Goal: Task Accomplishment & Management: Use online tool/utility

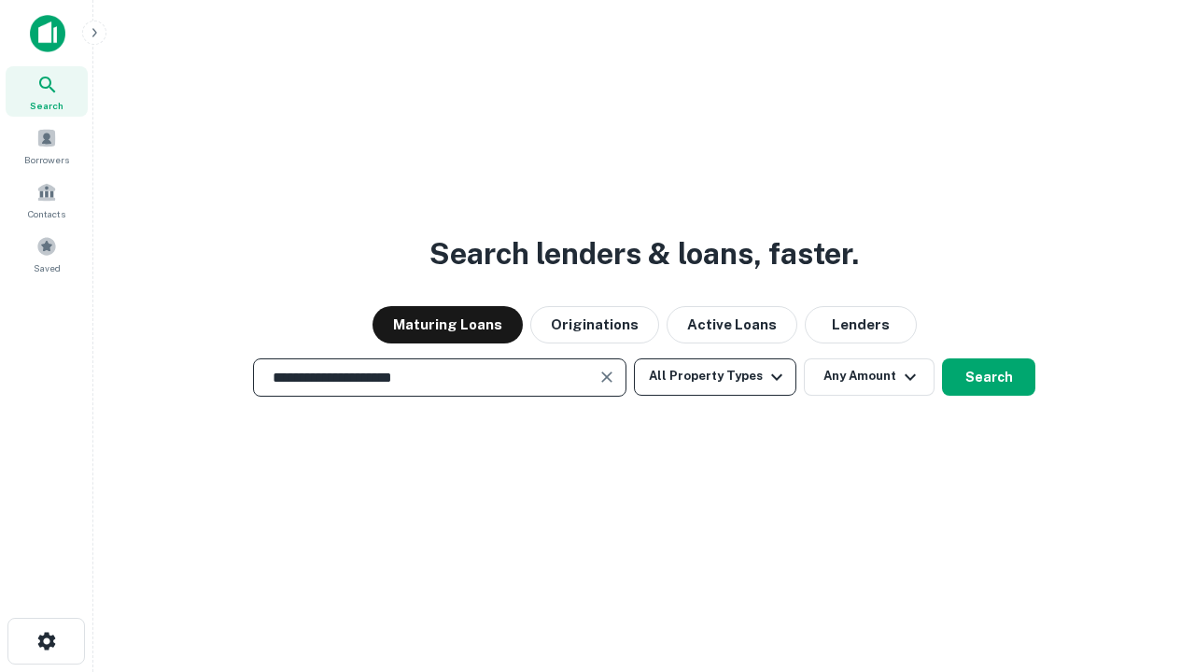
type input "**********"
click at [715, 376] on button "All Property Types" at bounding box center [715, 376] width 162 height 37
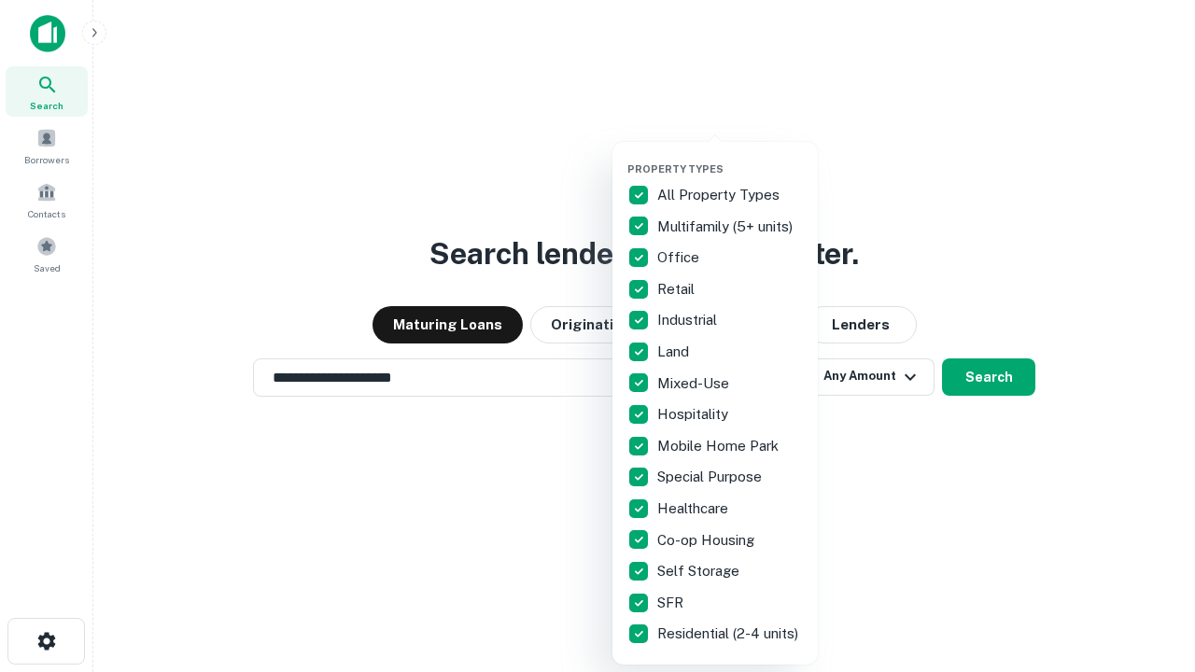
click at [730, 157] on button "button" at bounding box center [729, 157] width 205 height 1
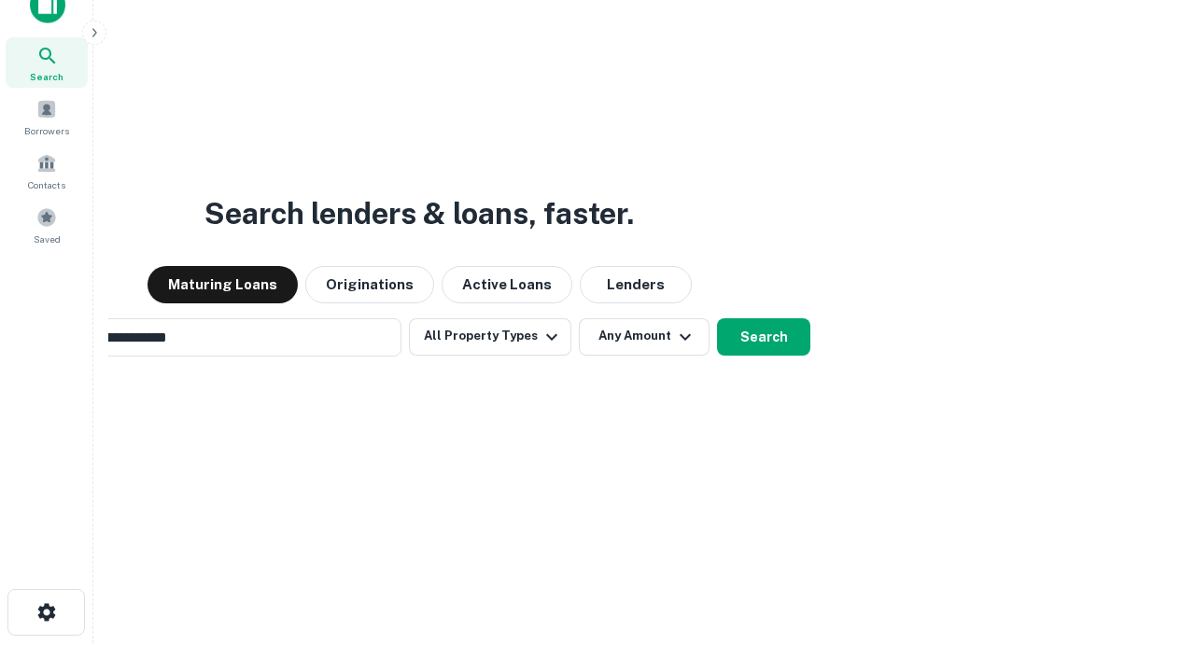
scroll to position [30, 0]
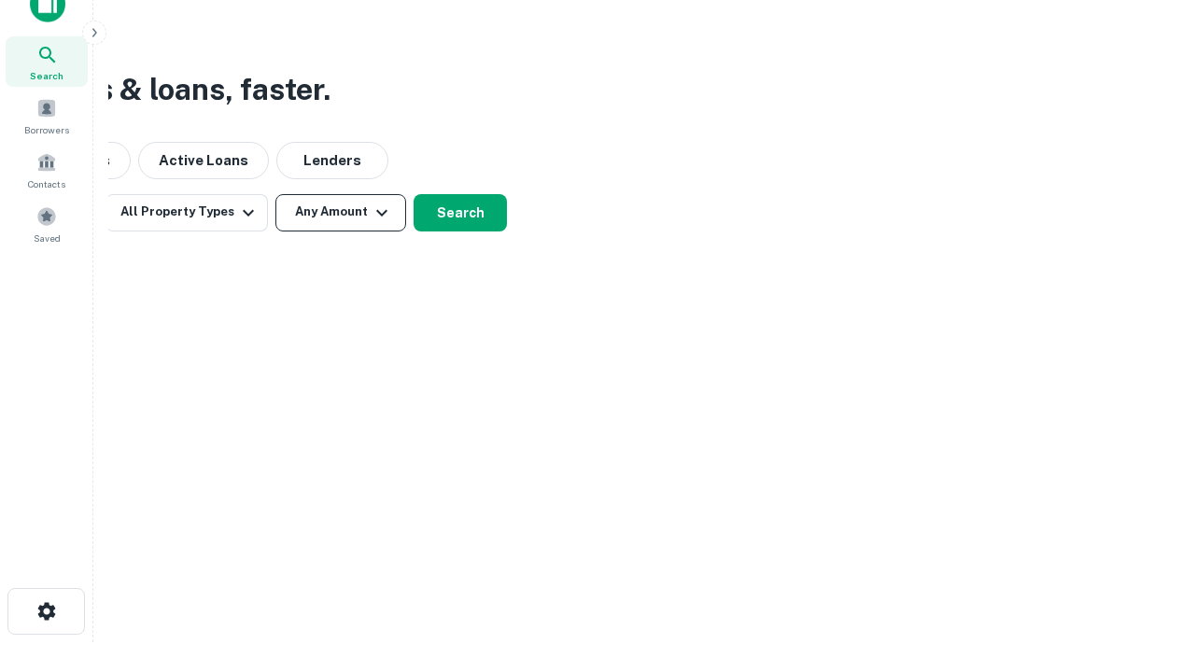
click at [341, 212] on button "Any Amount" at bounding box center [340, 212] width 131 height 37
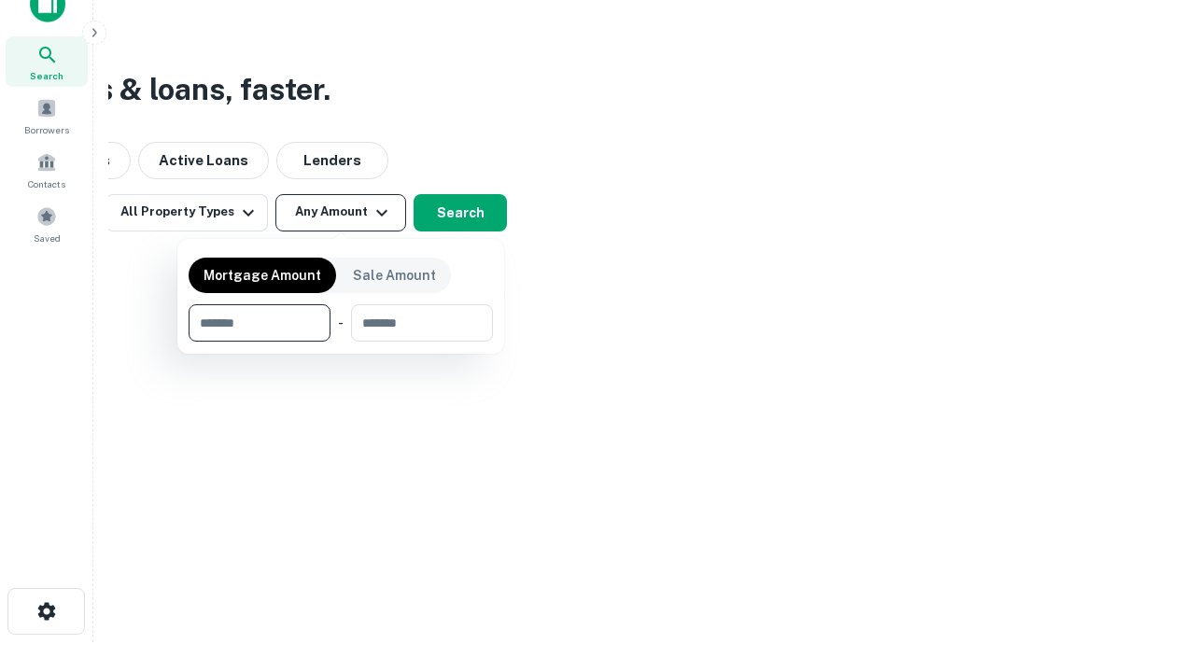
type input "*******"
click at [341, 342] on button "button" at bounding box center [341, 342] width 304 height 1
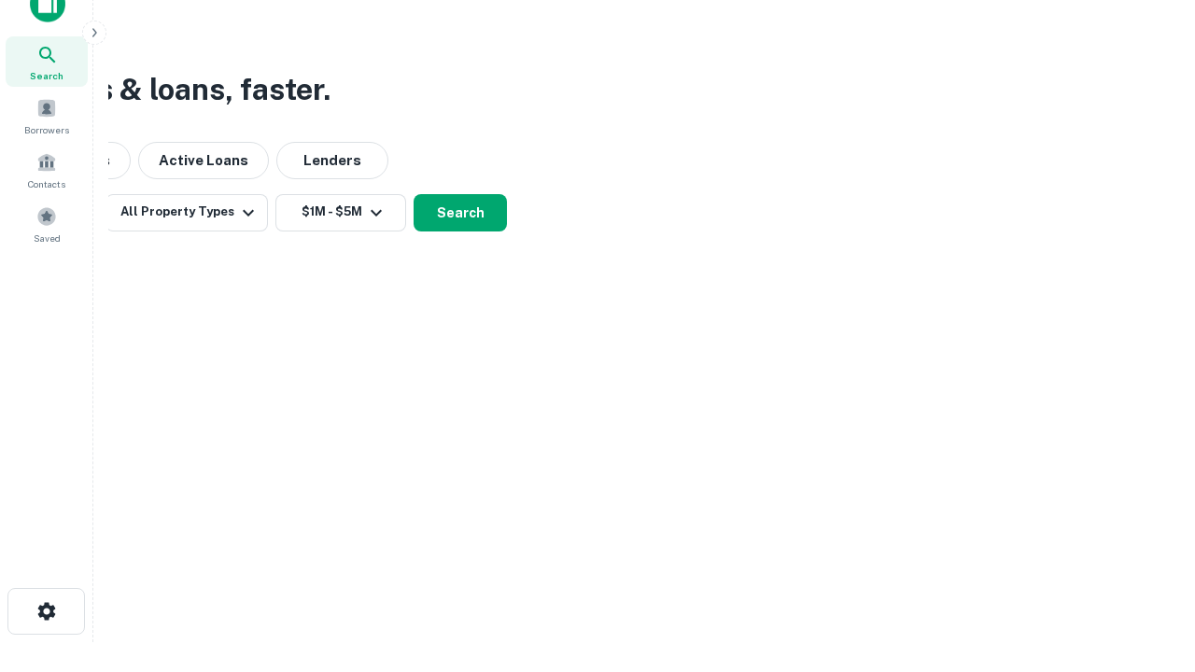
scroll to position [29, 0]
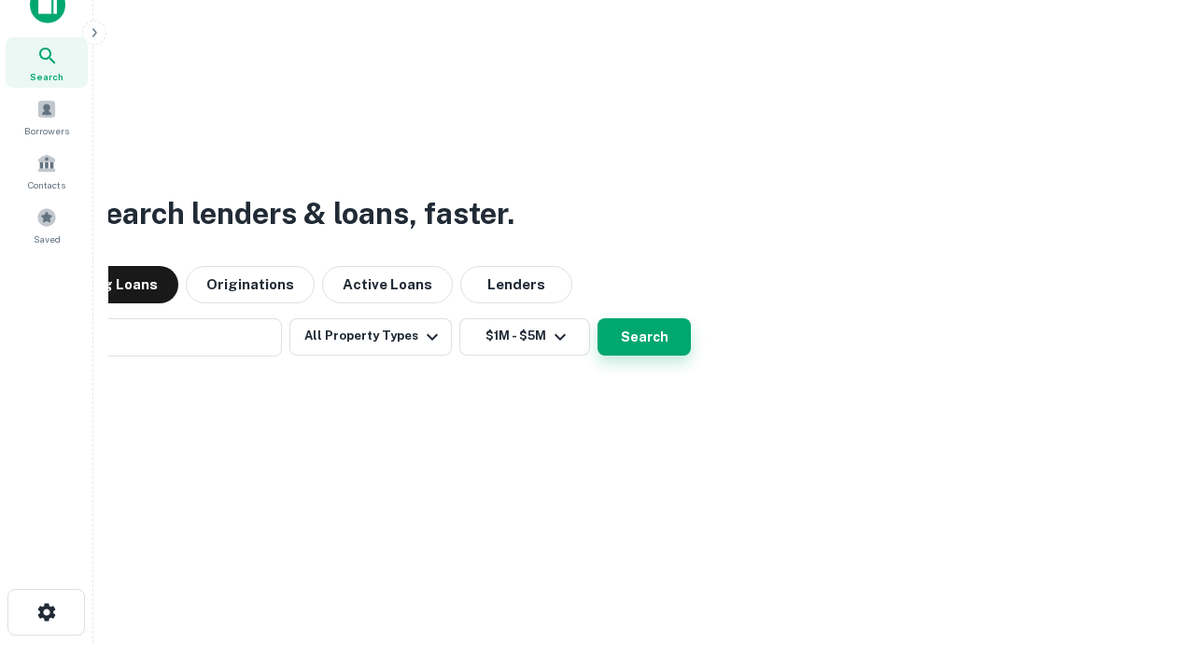
click at [597, 318] on button "Search" at bounding box center [643, 336] width 93 height 37
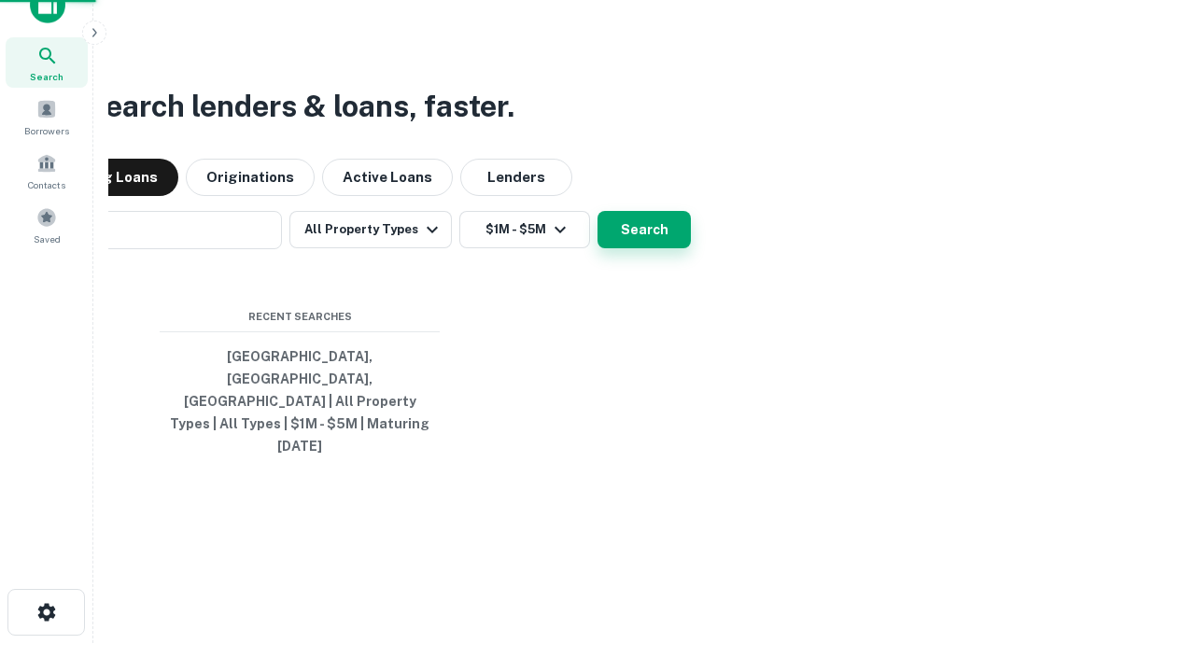
scroll to position [30, 0]
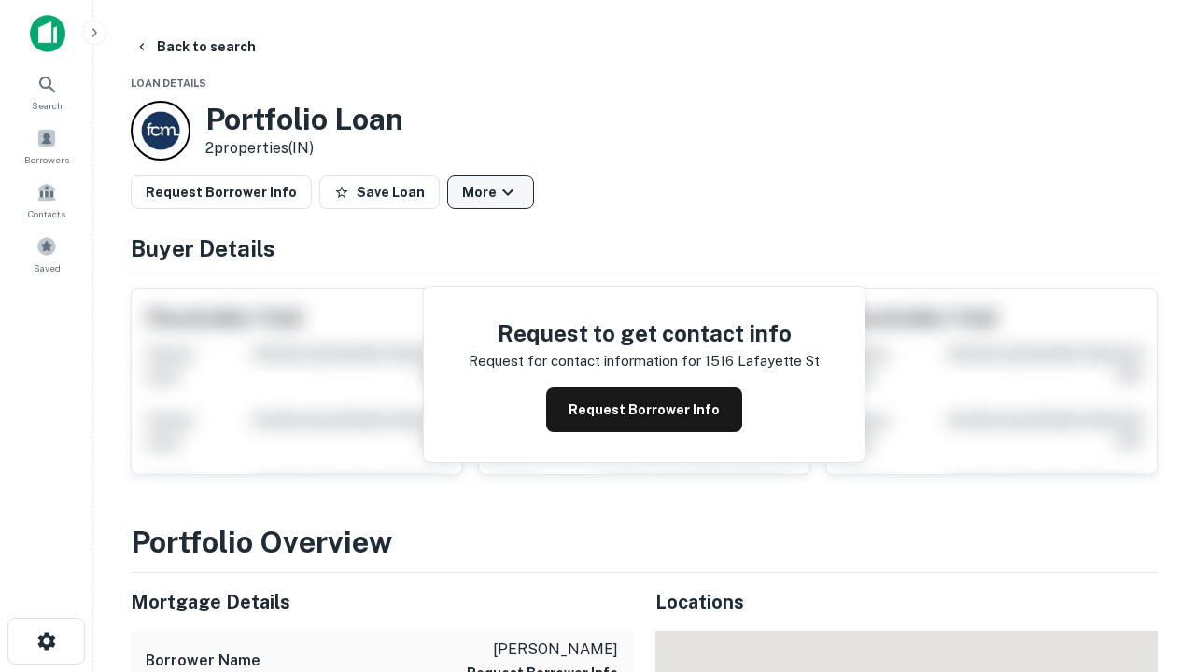
click at [490, 192] on button "More" at bounding box center [490, 192] width 87 height 34
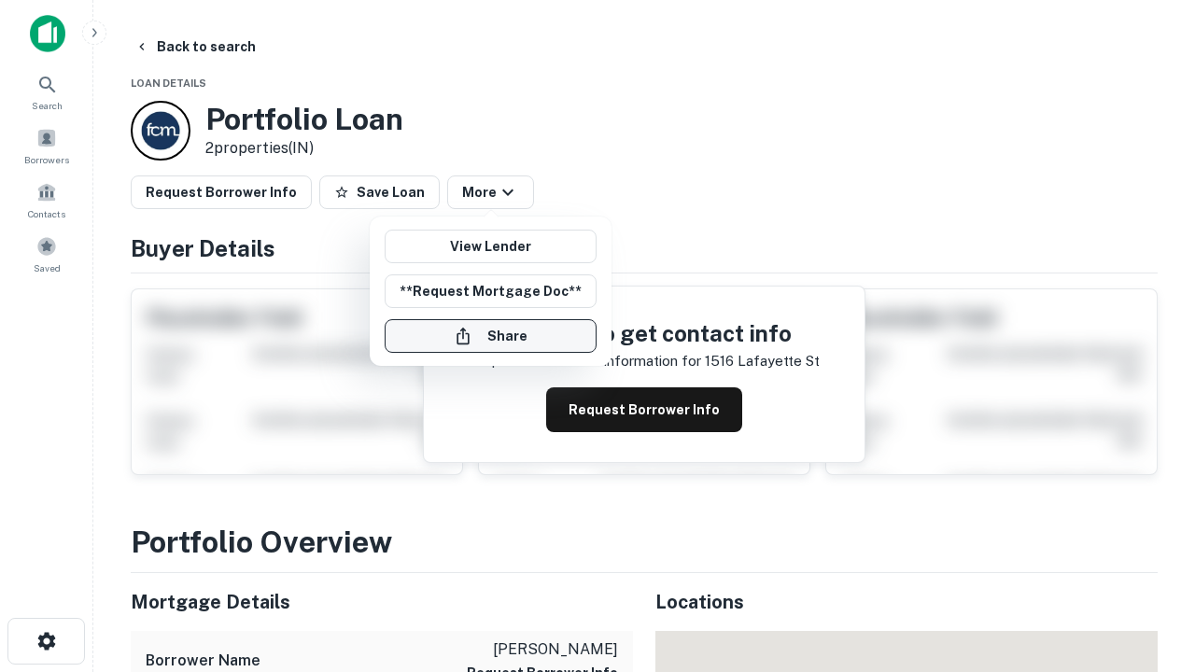
click at [490, 336] on button "Share" at bounding box center [491, 336] width 212 height 34
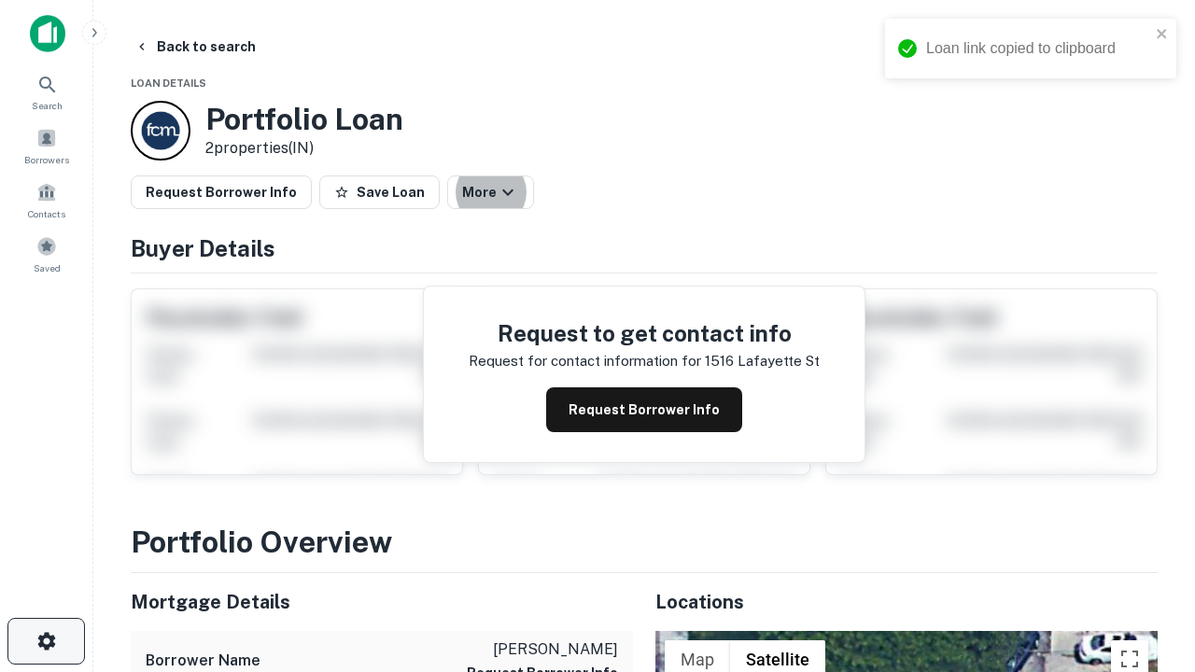
click at [46, 641] on icon "button" at bounding box center [46, 641] width 22 height 22
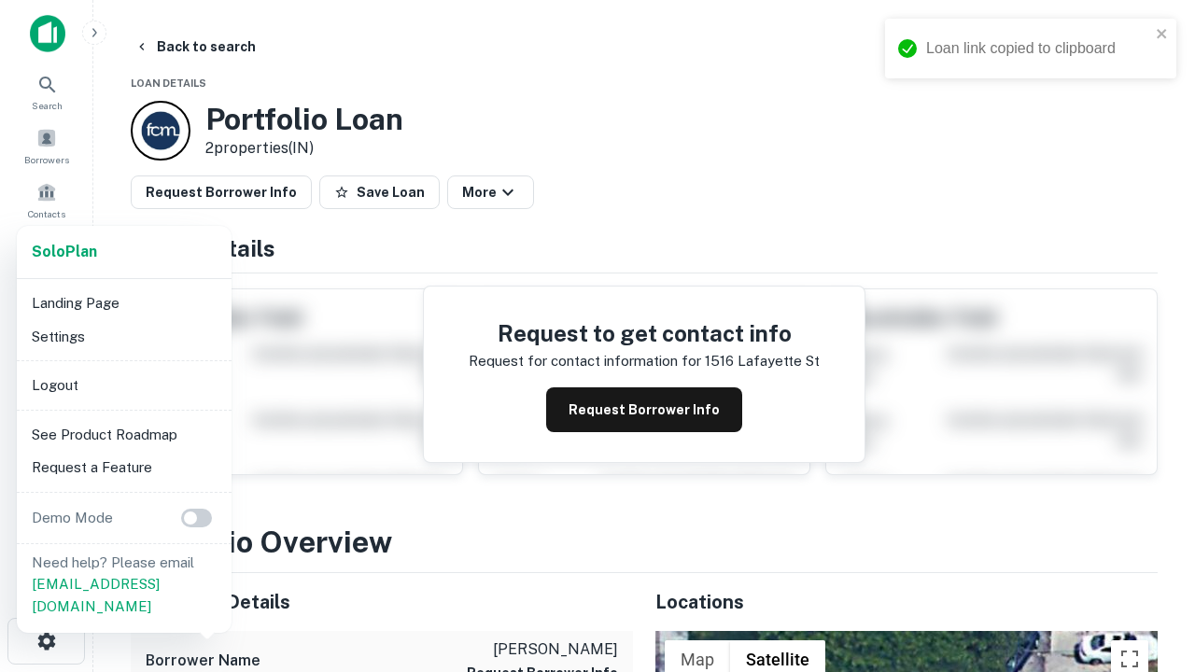
click at [123, 385] on li "Logout" at bounding box center [124, 386] width 200 height 34
